Goal: Transaction & Acquisition: Purchase product/service

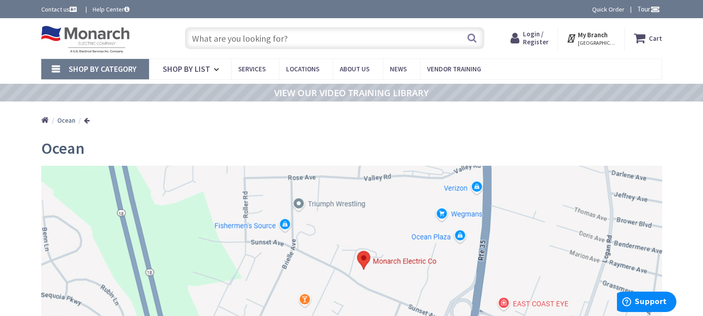
click at [236, 39] on input "text" at bounding box center [334, 38] width 299 height 22
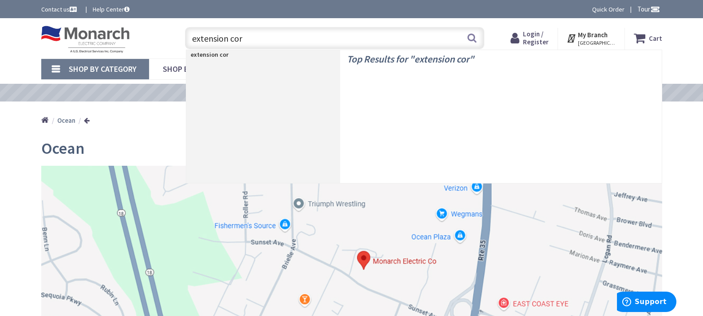
type input "extension cord"
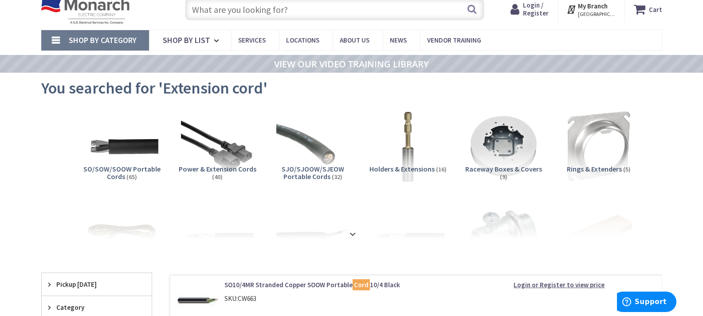
scroll to position [44, 0]
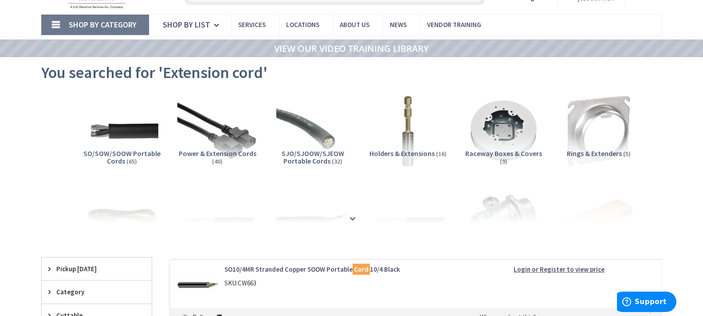
click at [218, 138] on img at bounding box center [217, 131] width 80 height 80
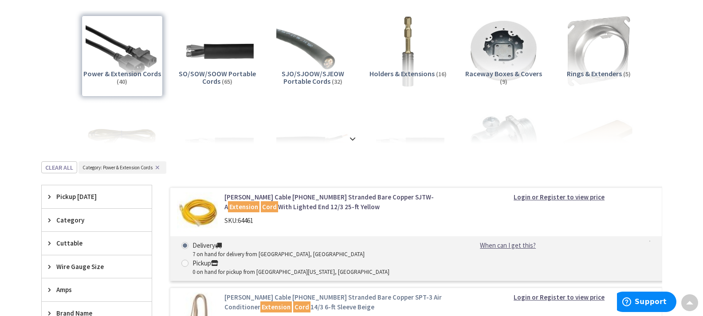
scroll to position [20, 0]
